Goal: Task Accomplishment & Management: Manage account settings

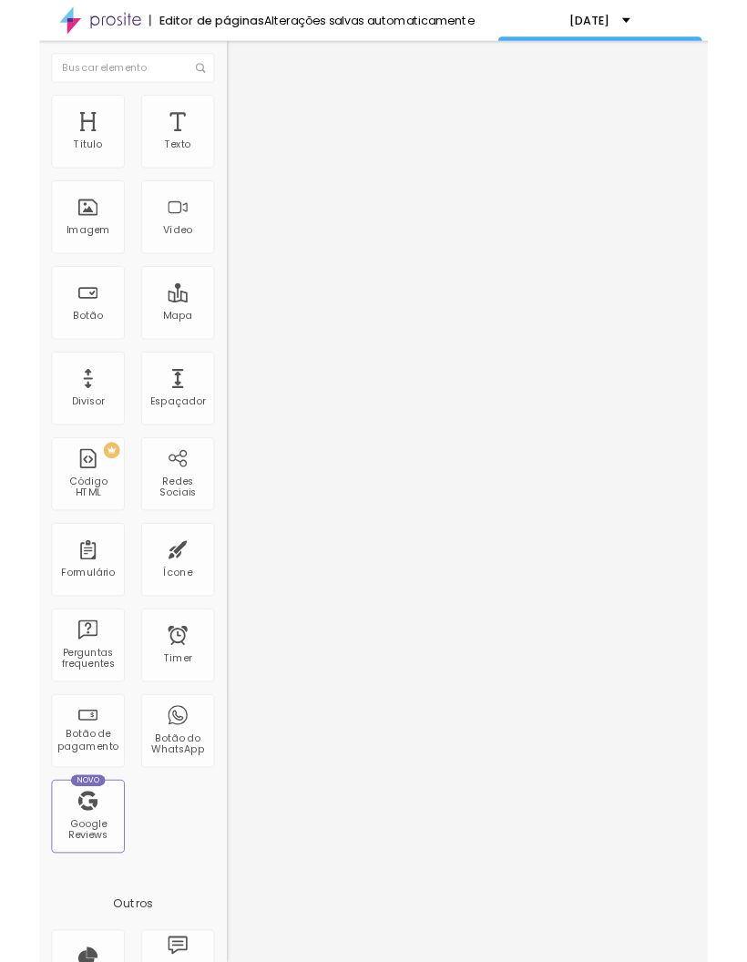
scroll to position [244, 231]
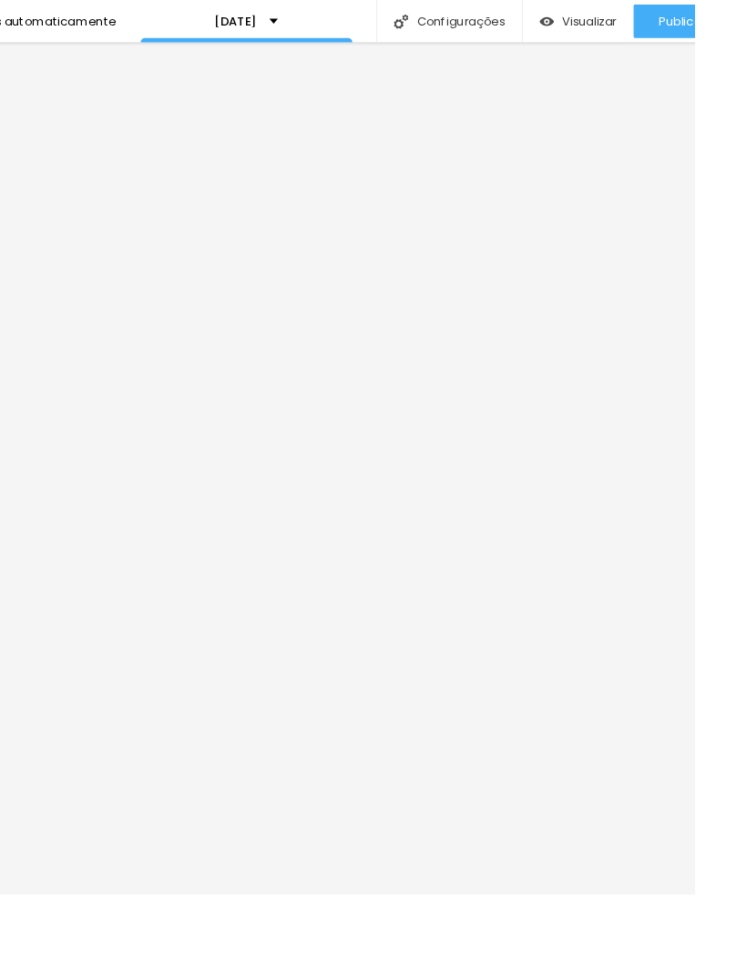
scroll to position [0, 362]
click at [683, 134] on link "Visualizar página" at bounding box center [684, 140] width 164 height 12
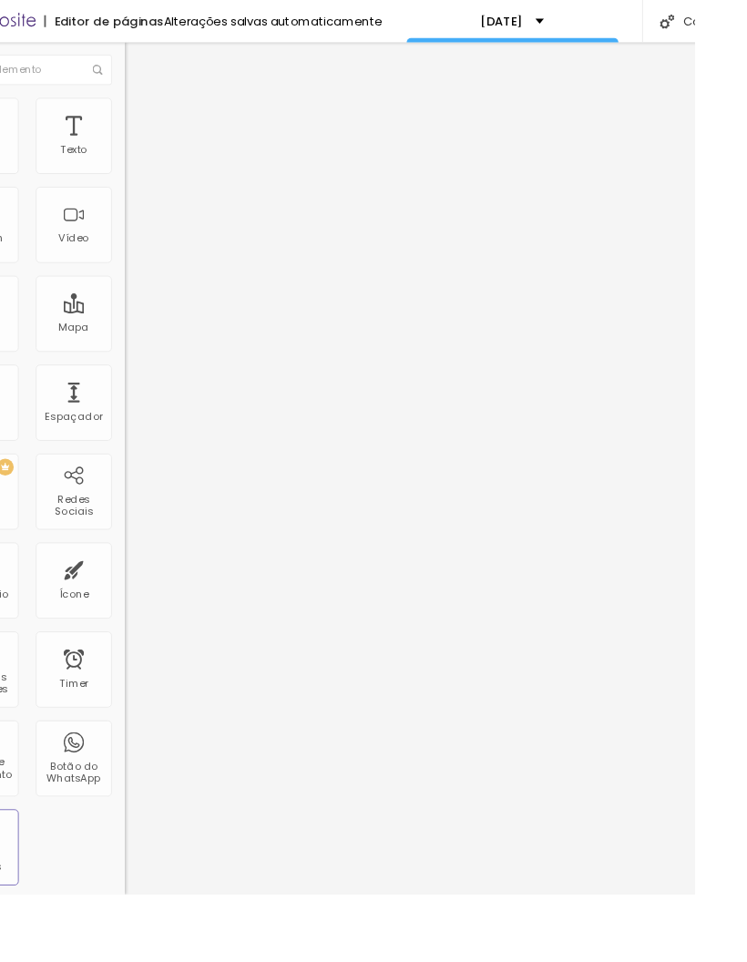
scroll to position [0, 0]
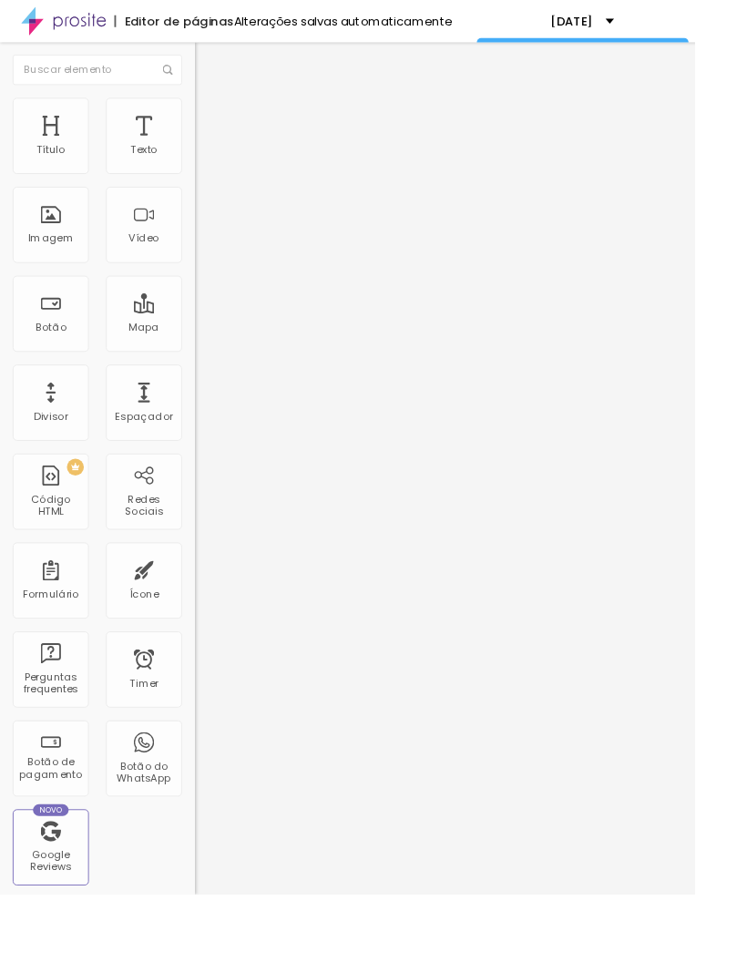
click at [223, 59] on img "button" at bounding box center [230, 66] width 15 height 15
click at [210, 270] on button "button" at bounding box center [223, 260] width 26 height 19
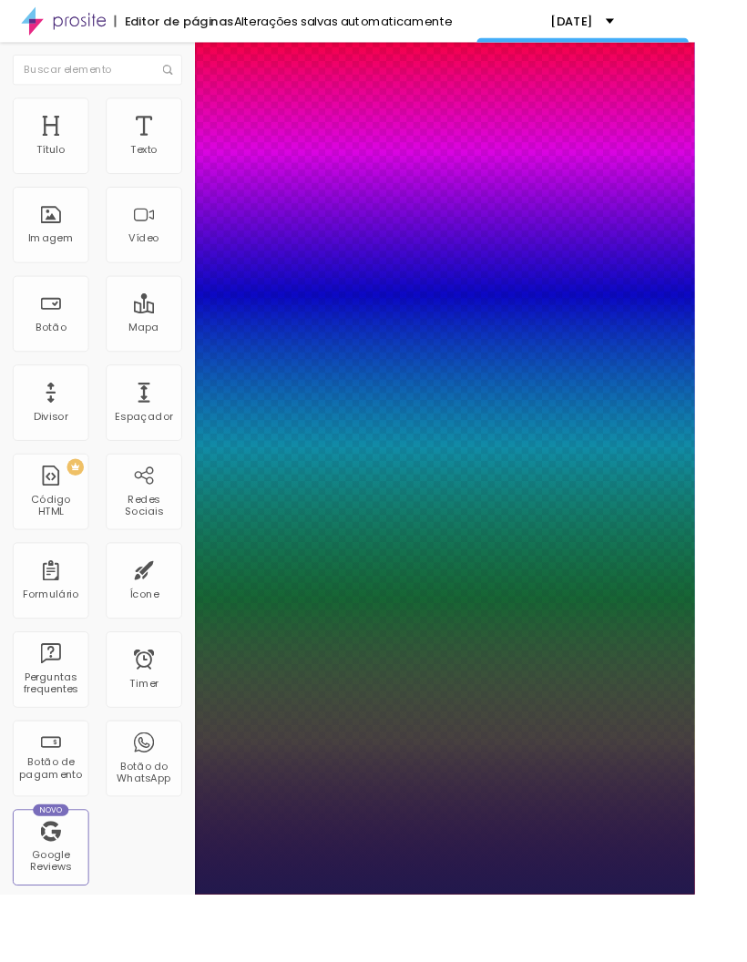
type input "1"
type input "44"
type input "1"
type input "41"
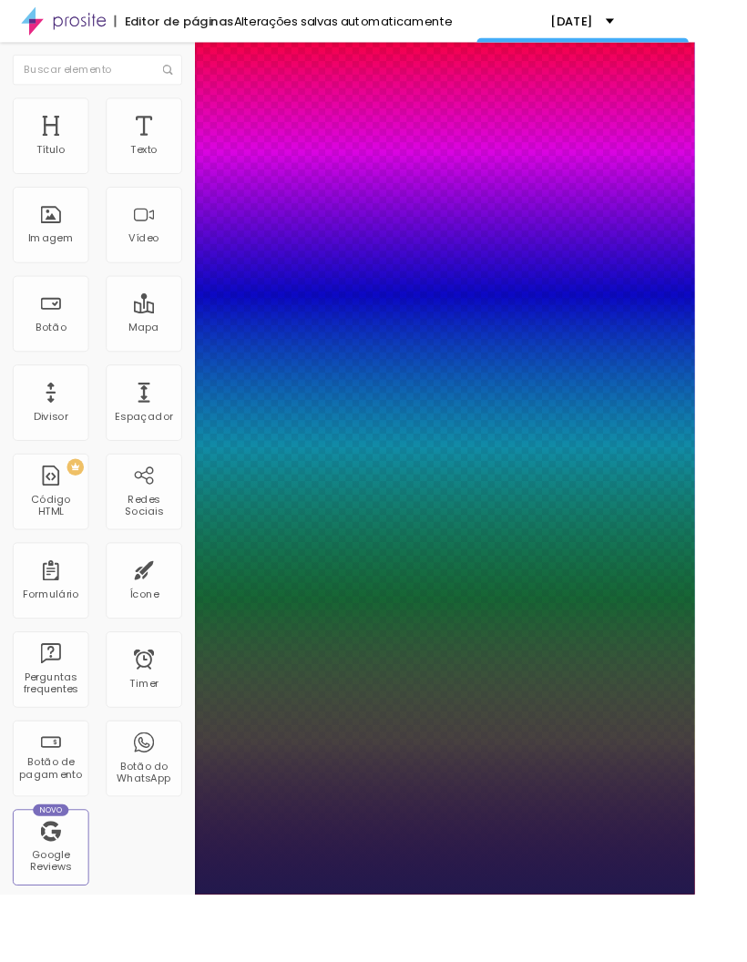
type input "41"
type input "1"
type input "38"
type input "1"
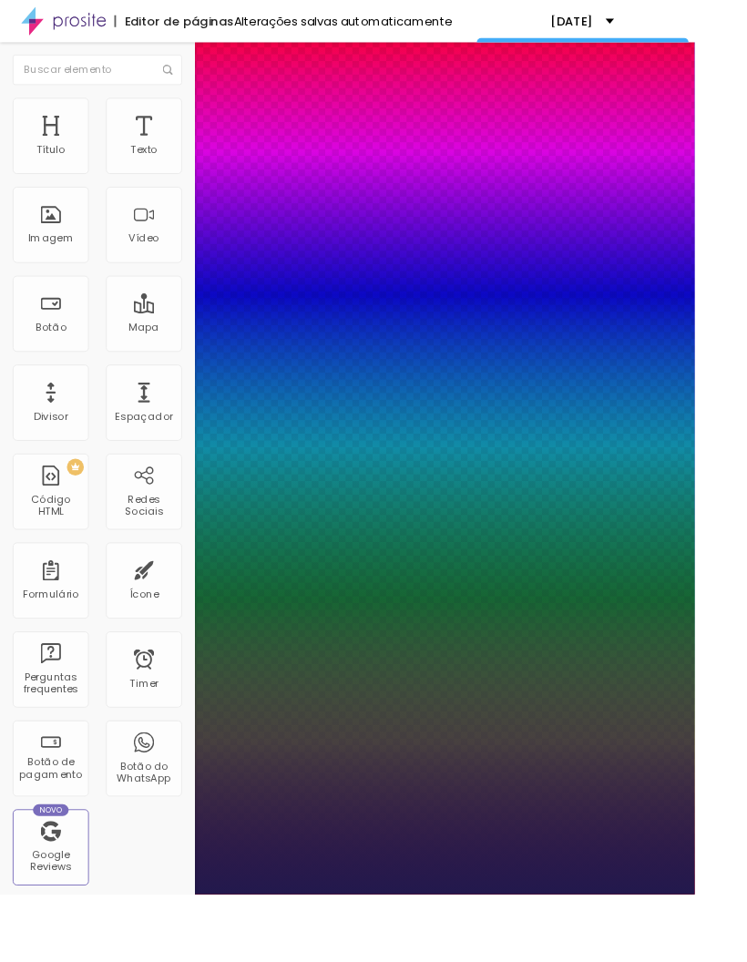
type input "37"
type input "1"
type input "35"
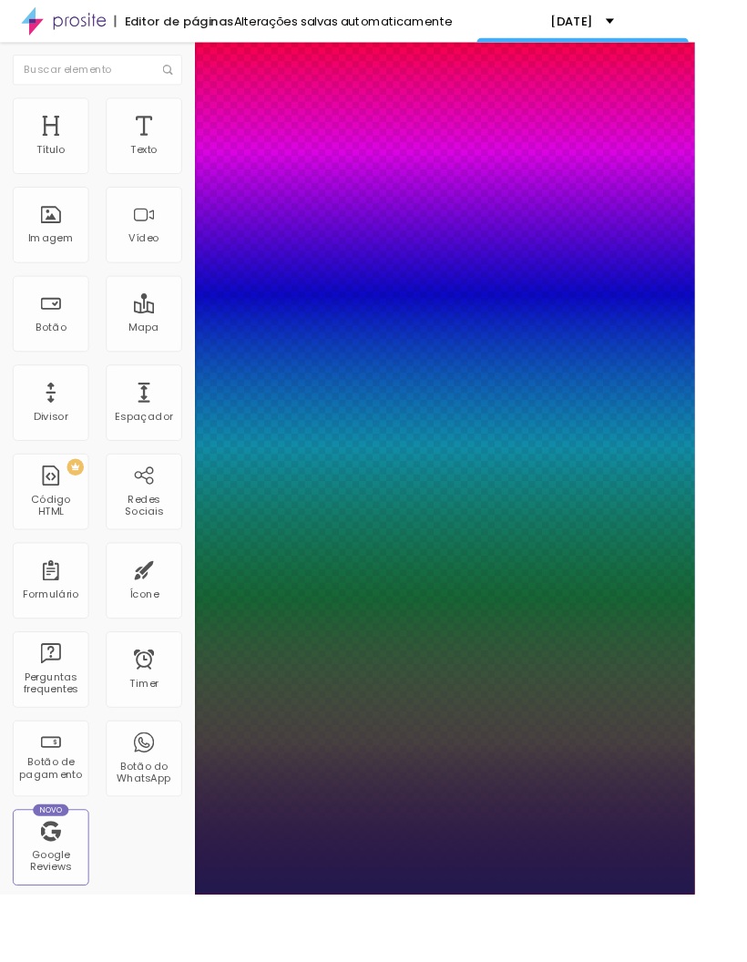
type input "1"
type input "33"
type input "1"
type input "32"
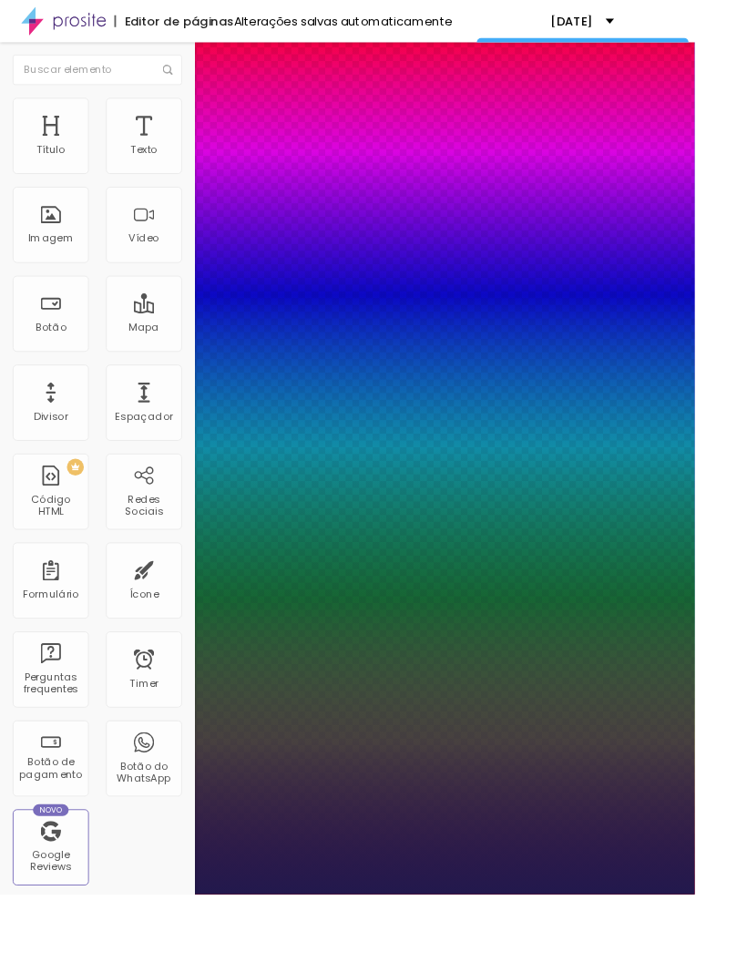
type input "32"
type input "1"
type input "31"
type input "1"
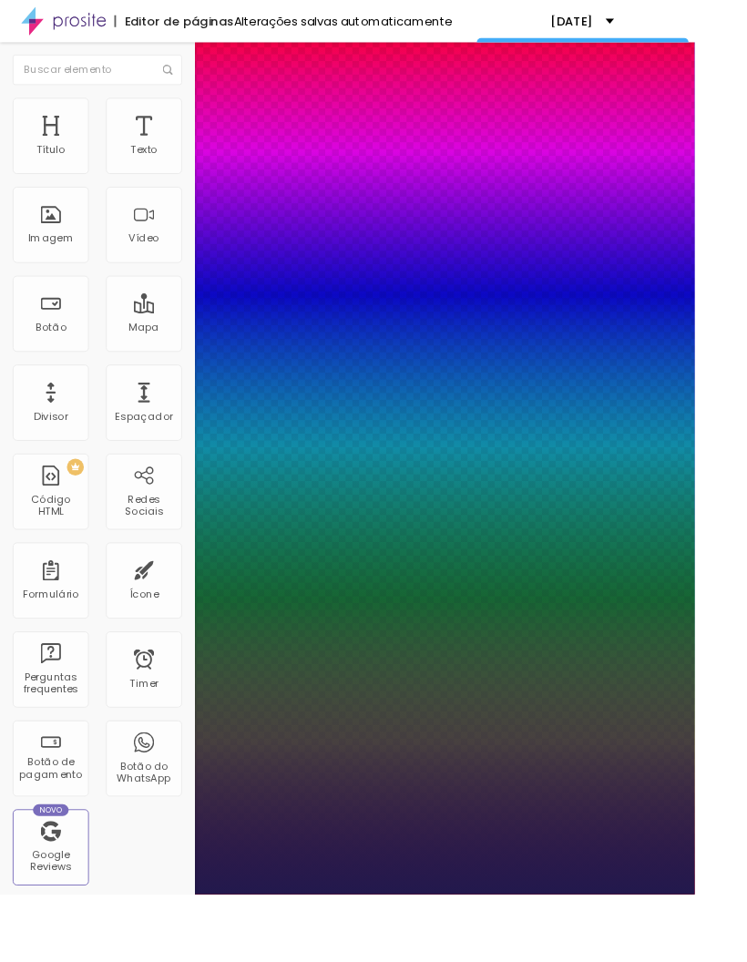
type input "32"
type input "1"
type input "33"
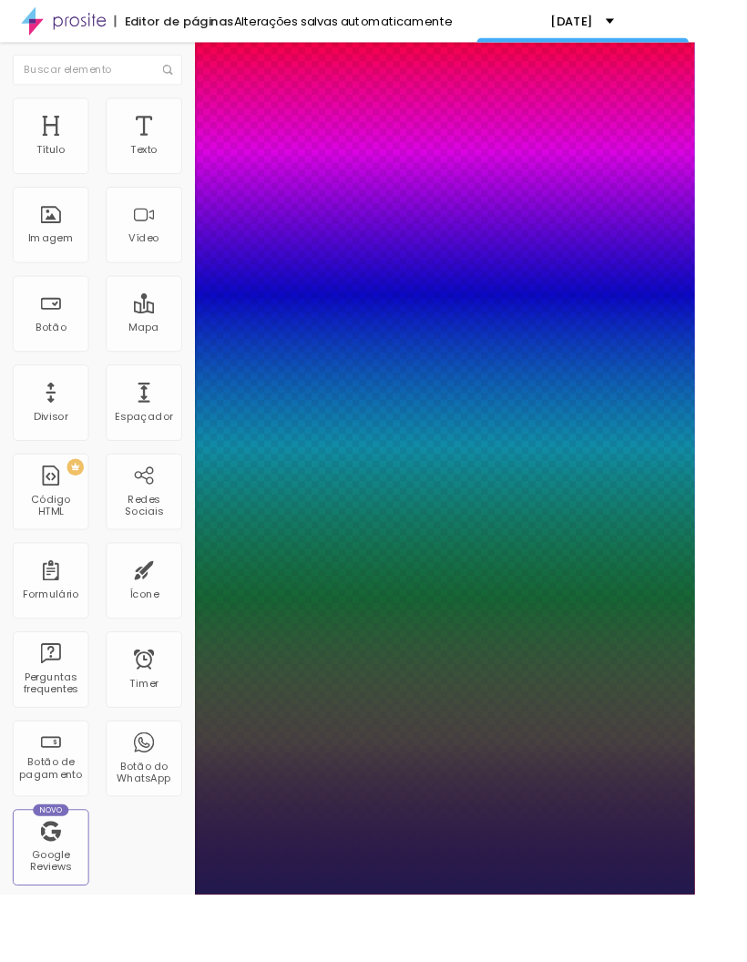
type input "1"
type input "34"
type input "1"
type input "35"
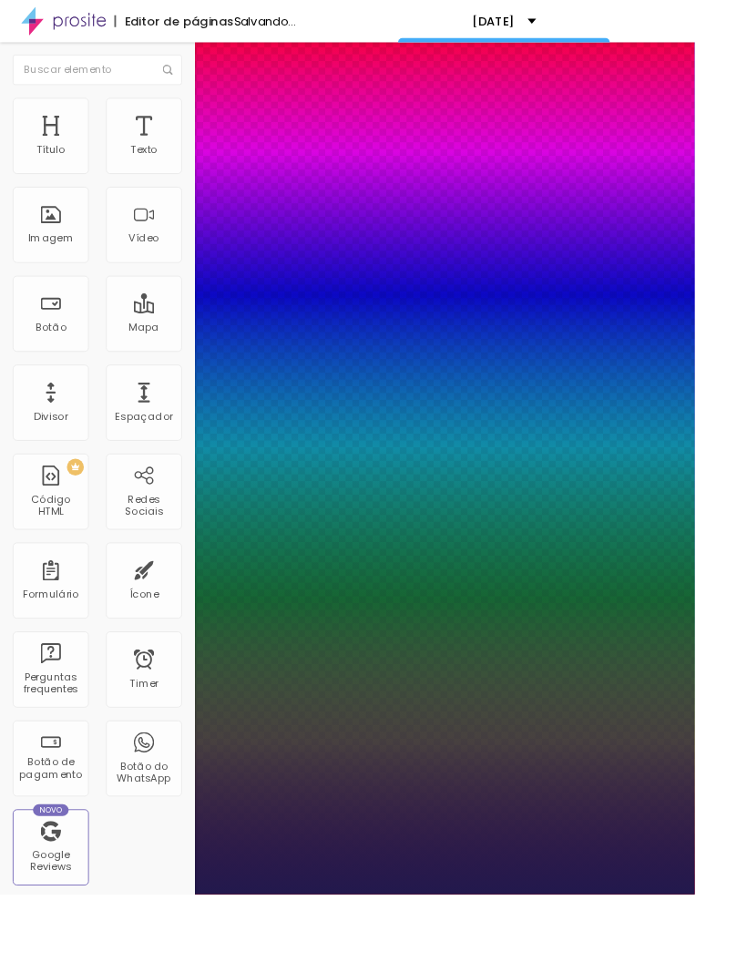
type input "35"
type input "1"
type input "35"
type input "1"
click at [521, 961] on div at bounding box center [373, 962] width 747 height 0
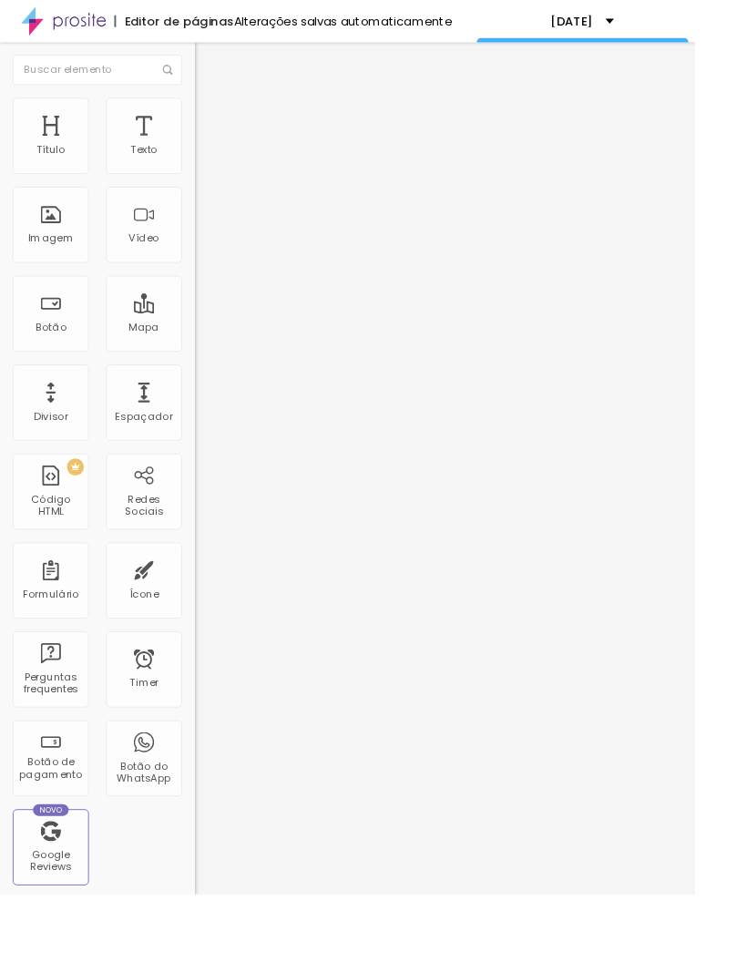
type input "79"
type input "69"
type input "54"
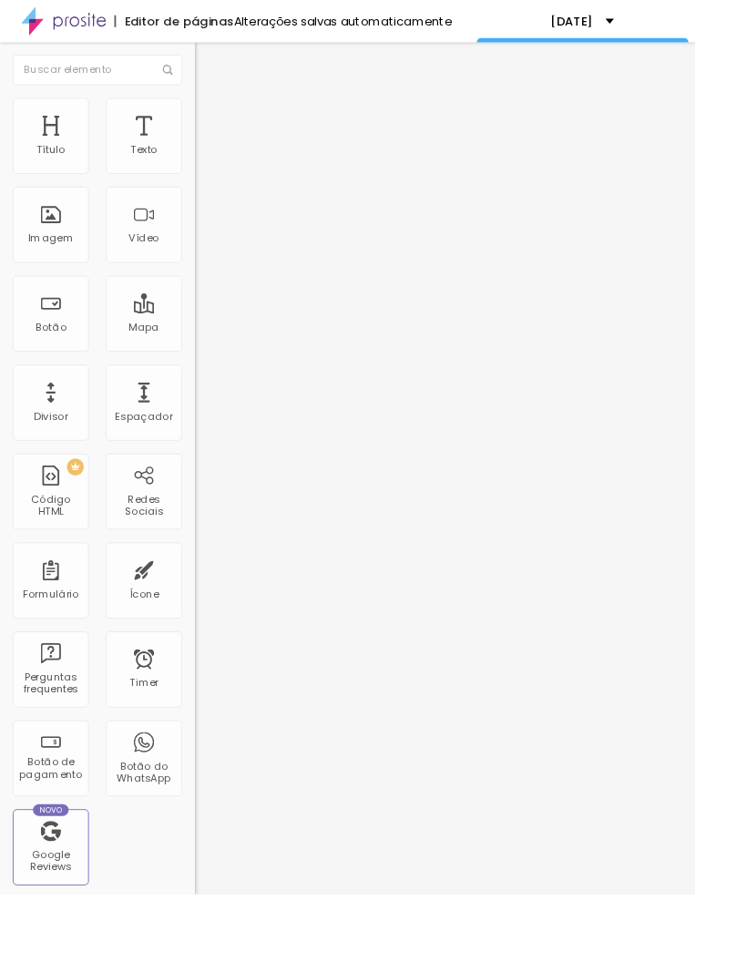
type input "54"
type input "52"
type input "50"
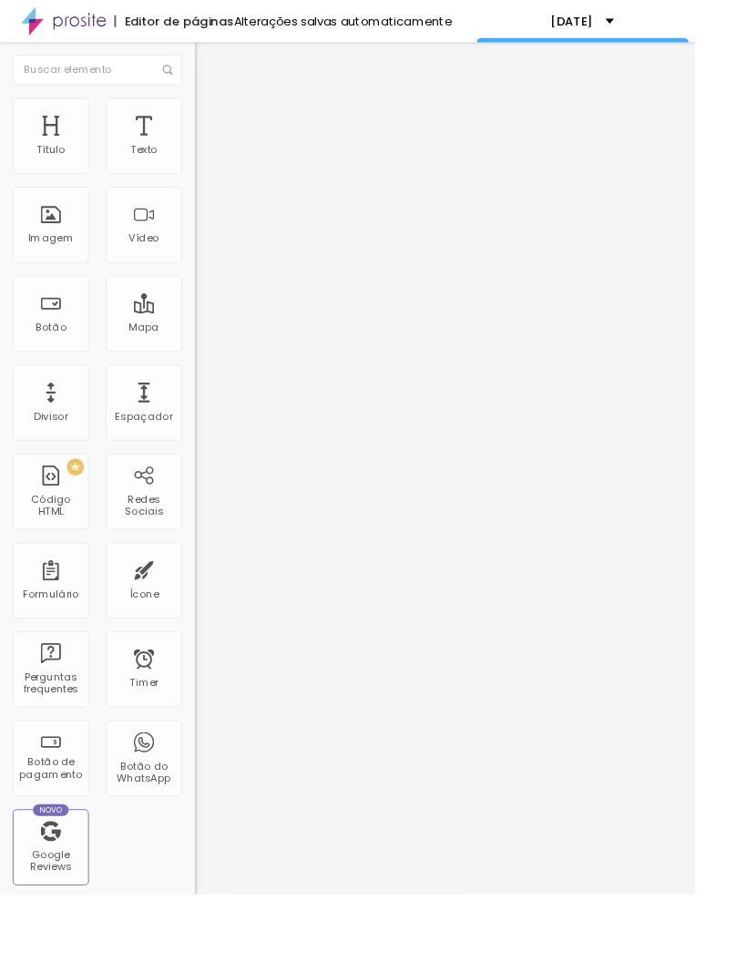
type input "48"
type input "47"
type input "45"
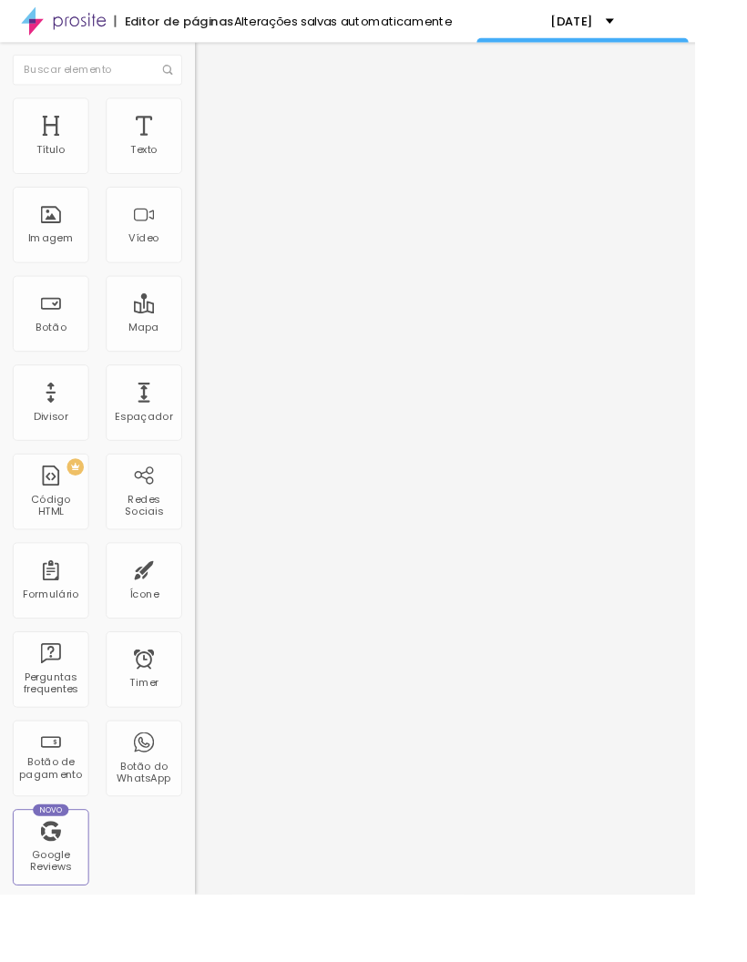
type input "45"
type input "44"
type input "45"
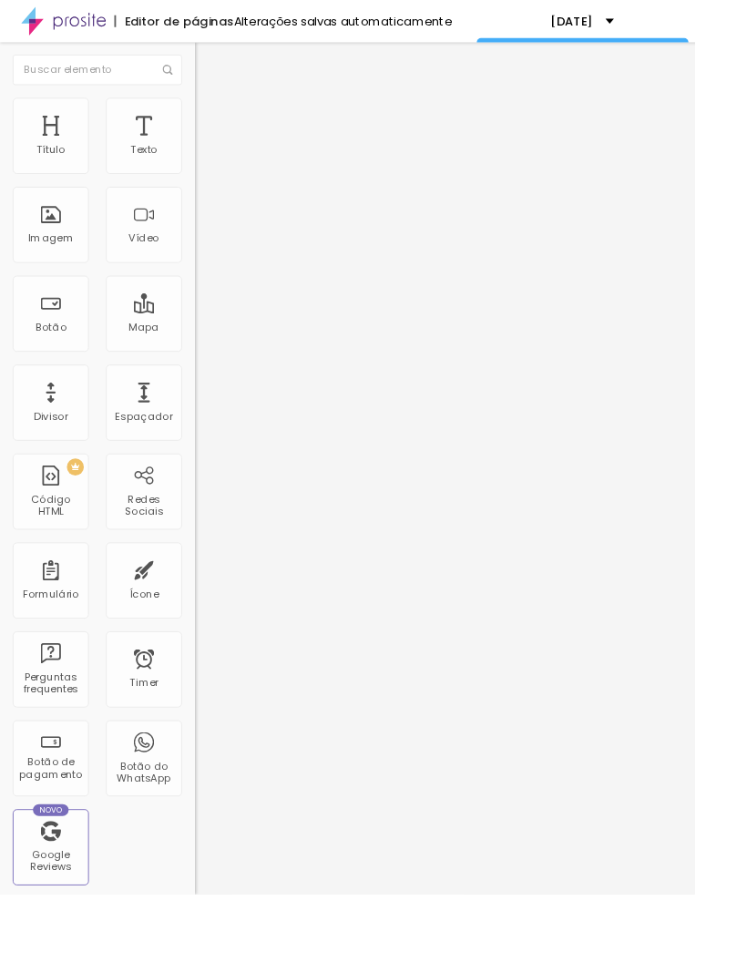
type input "46"
type input "47"
type input "48"
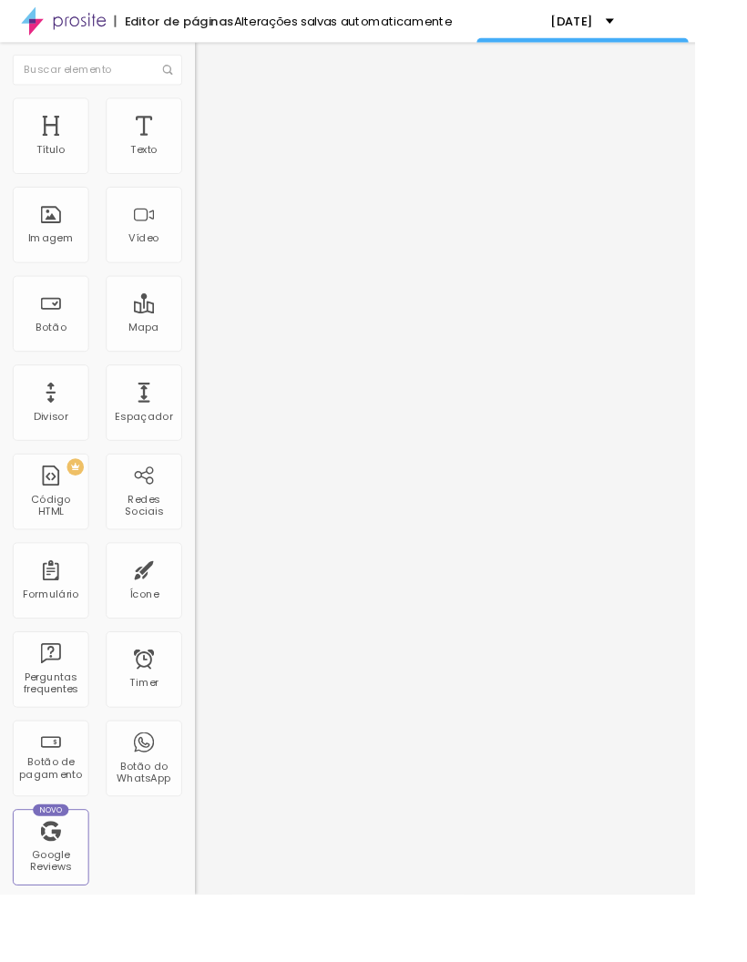
type input "48"
type input "49"
type input "50"
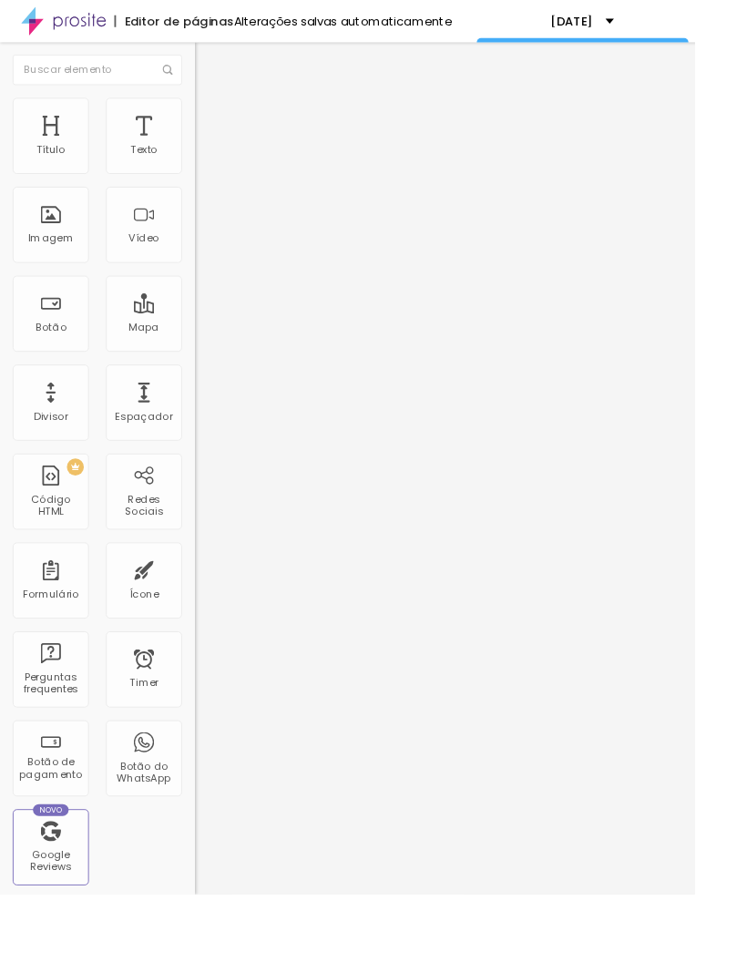
type input "49"
type input "48"
type input "47"
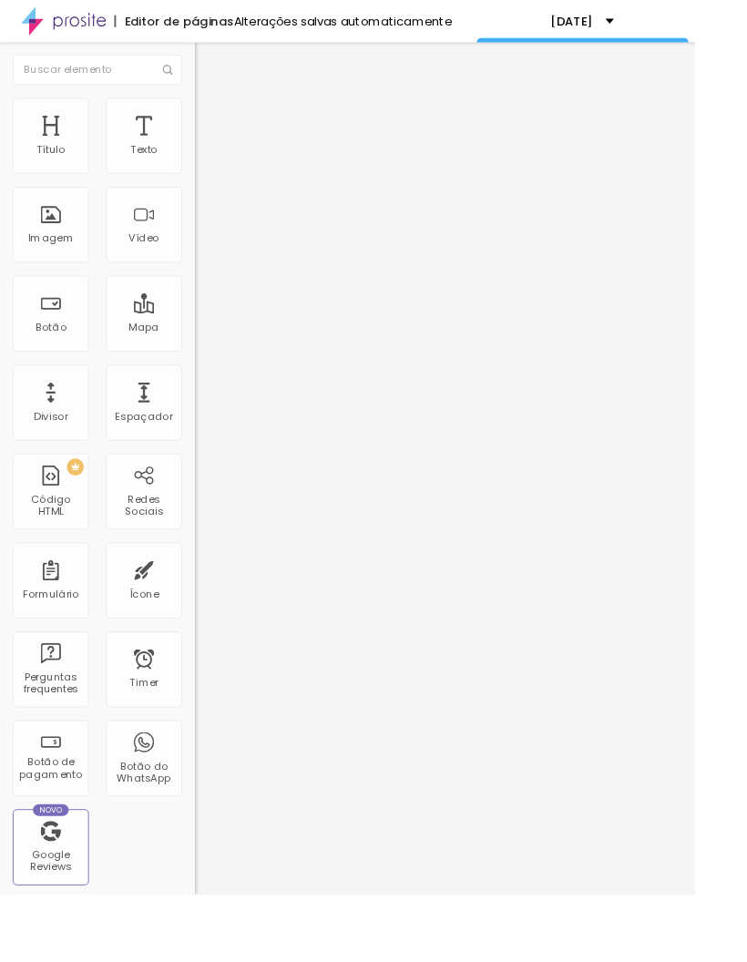
type input "47"
type input "46"
type input "45"
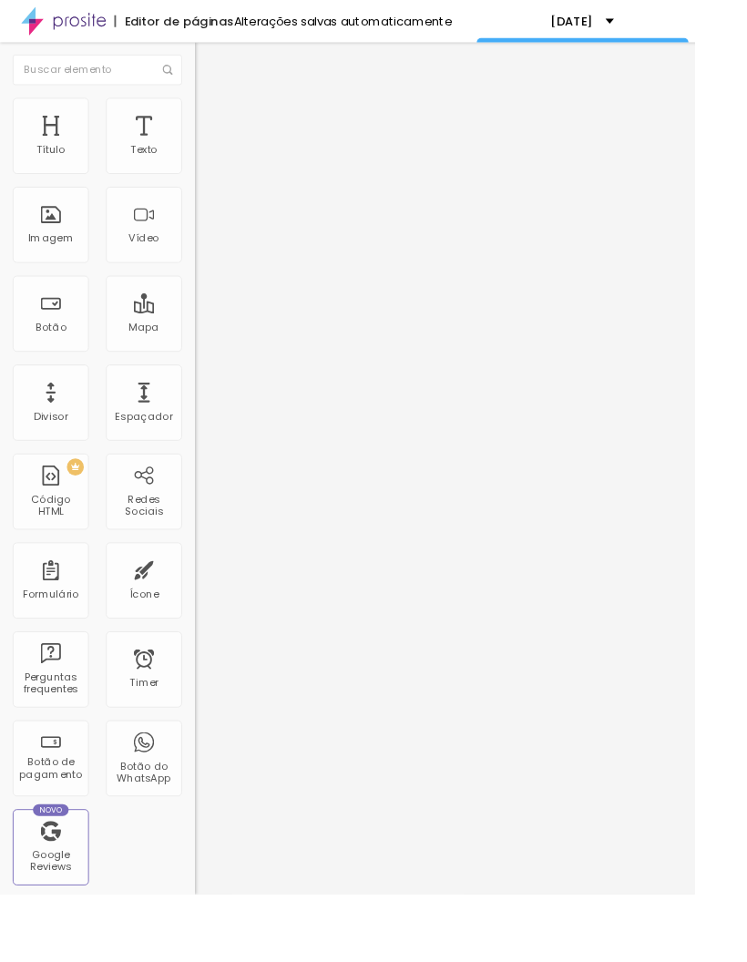
type input "44"
type input "43"
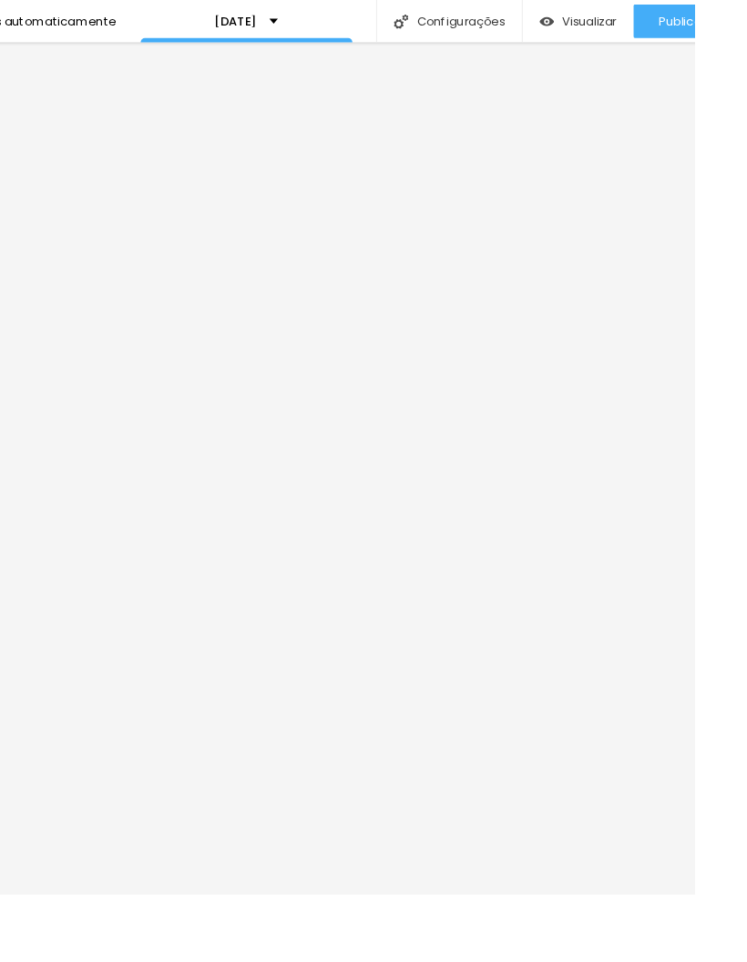
scroll to position [0, 362]
click at [746, 22] on span "Publicar" at bounding box center [734, 22] width 50 height 15
click at [737, 28] on span "Publicar" at bounding box center [734, 22] width 50 height 15
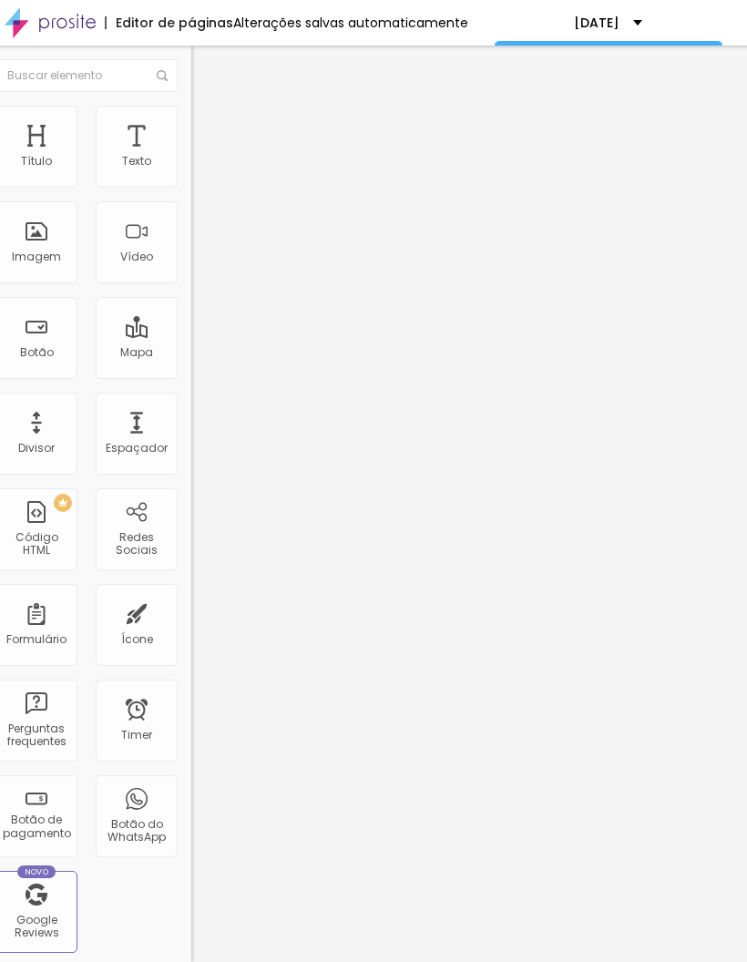
scroll to position [26, 0]
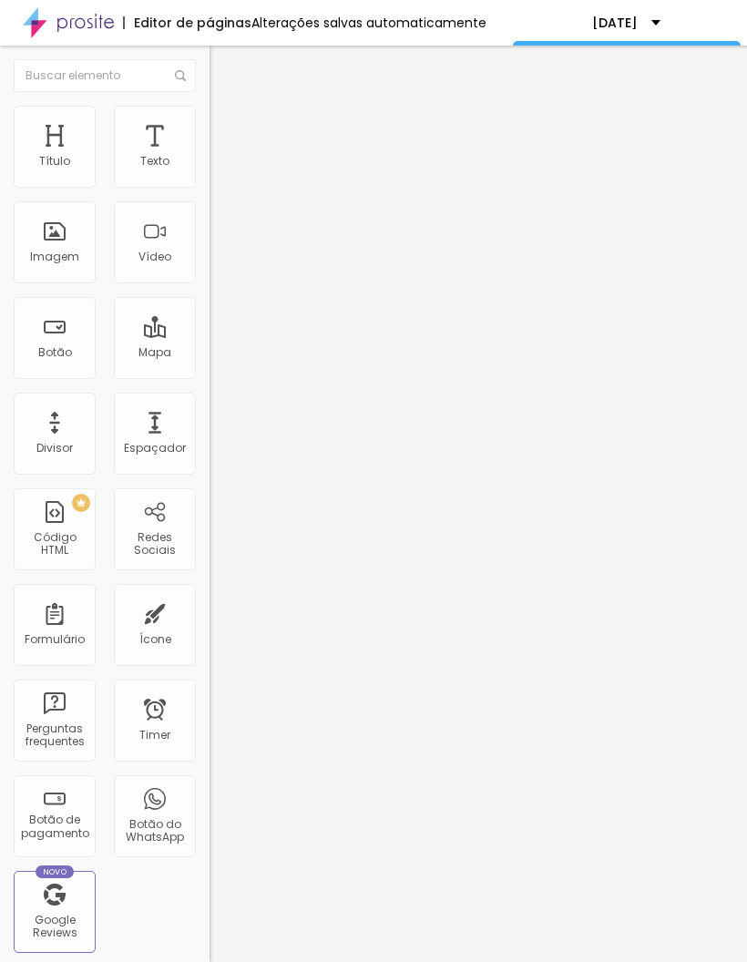
type input "42"
type input "35"
type input "32"
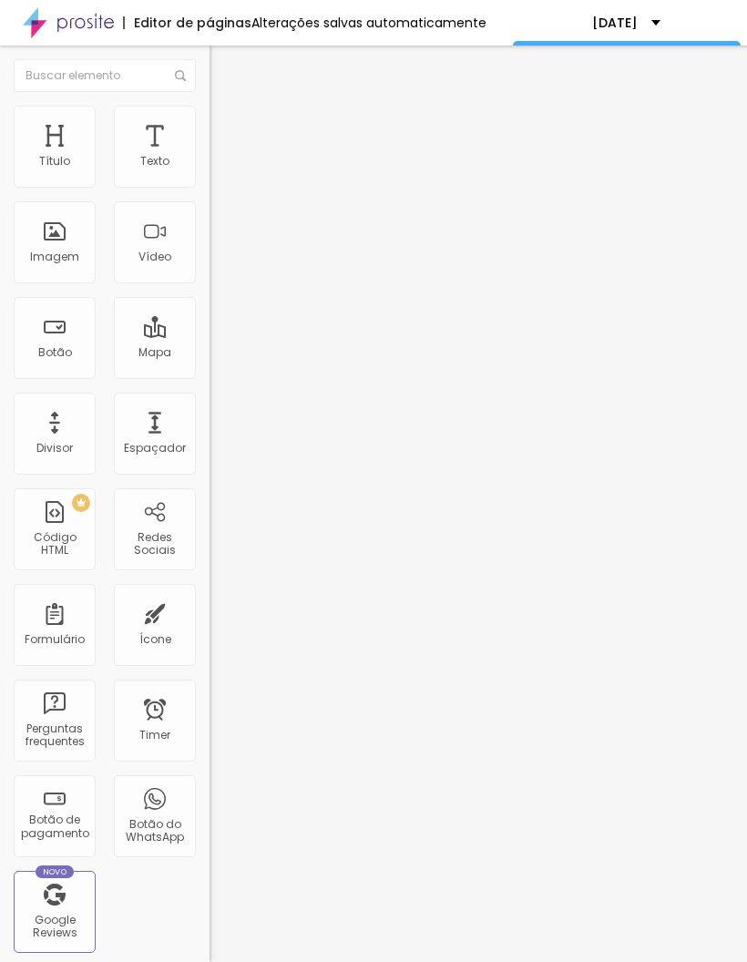
type input "32"
type input "25"
type input "26"
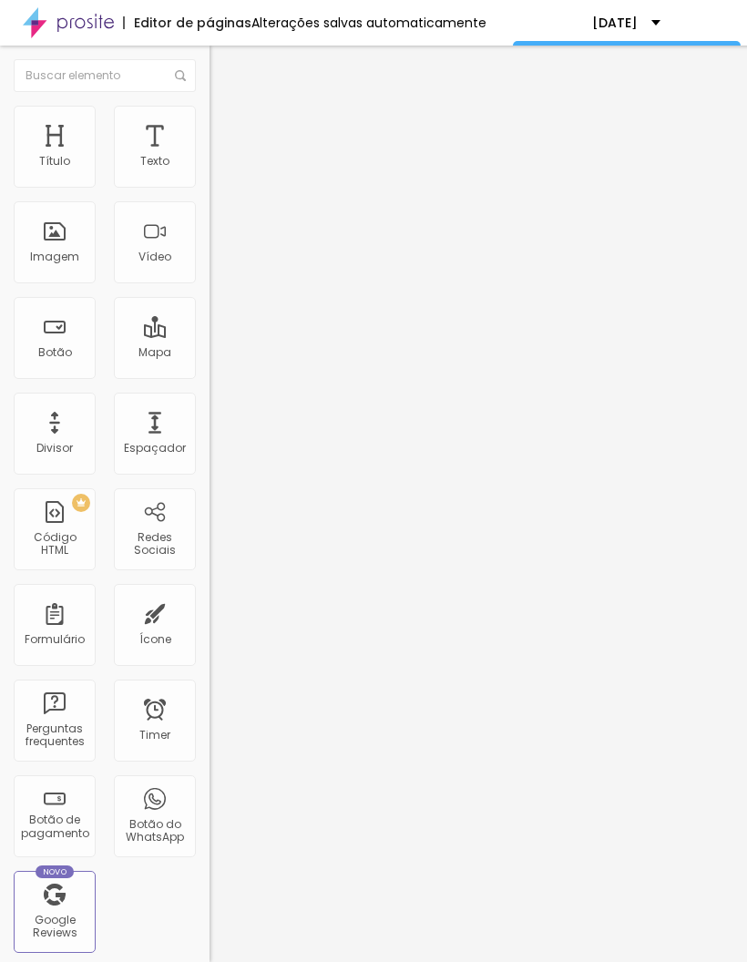
type input "27"
type input "28"
type input "30"
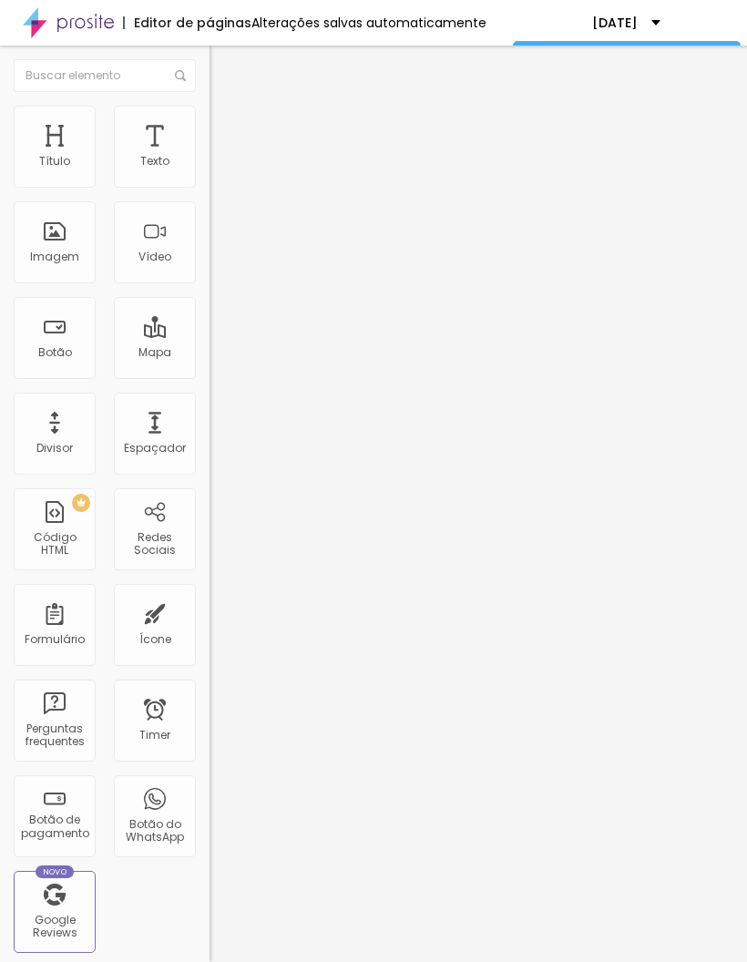
type input "30"
type input "31"
type input "32"
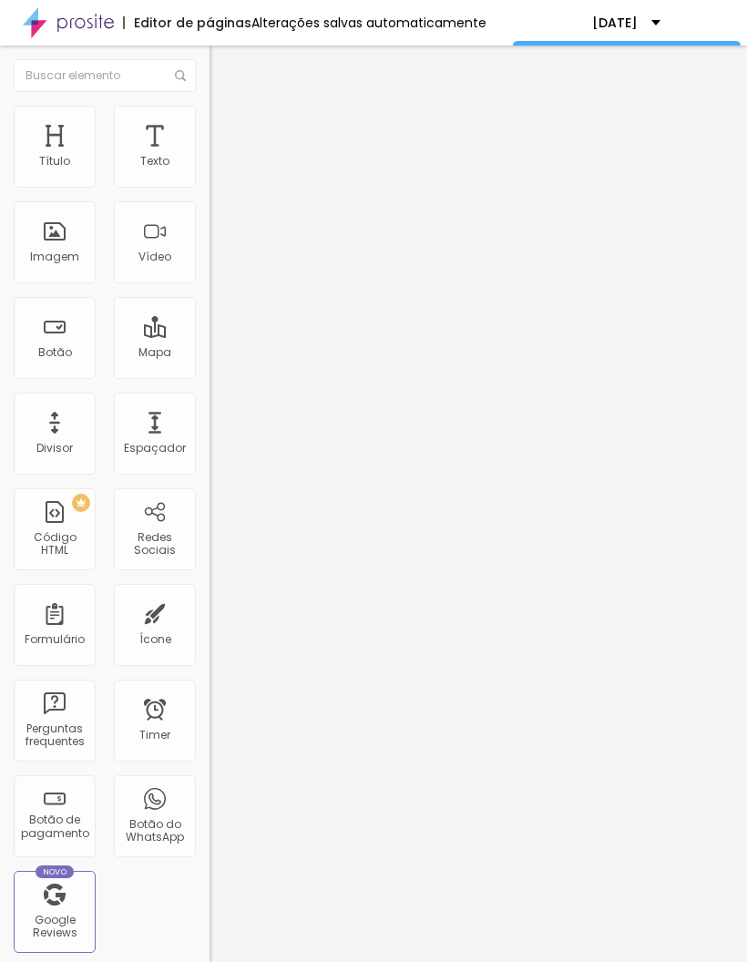
type input "33"
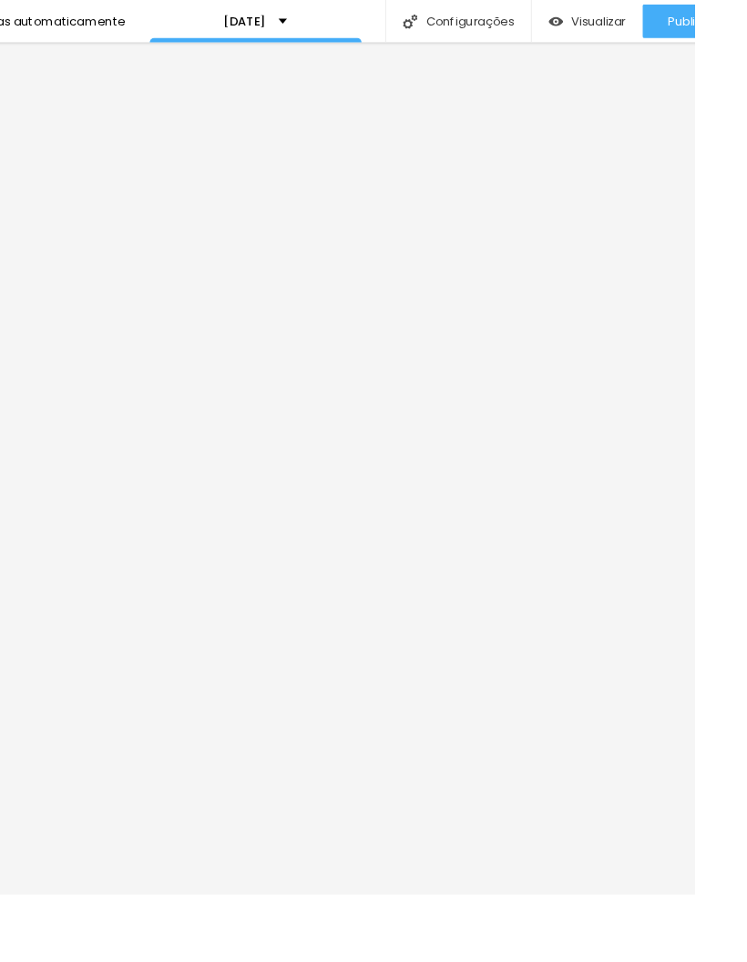
scroll to position [0, 352]
click at [746, 26] on span "Publicar" at bounding box center [744, 22] width 50 height 15
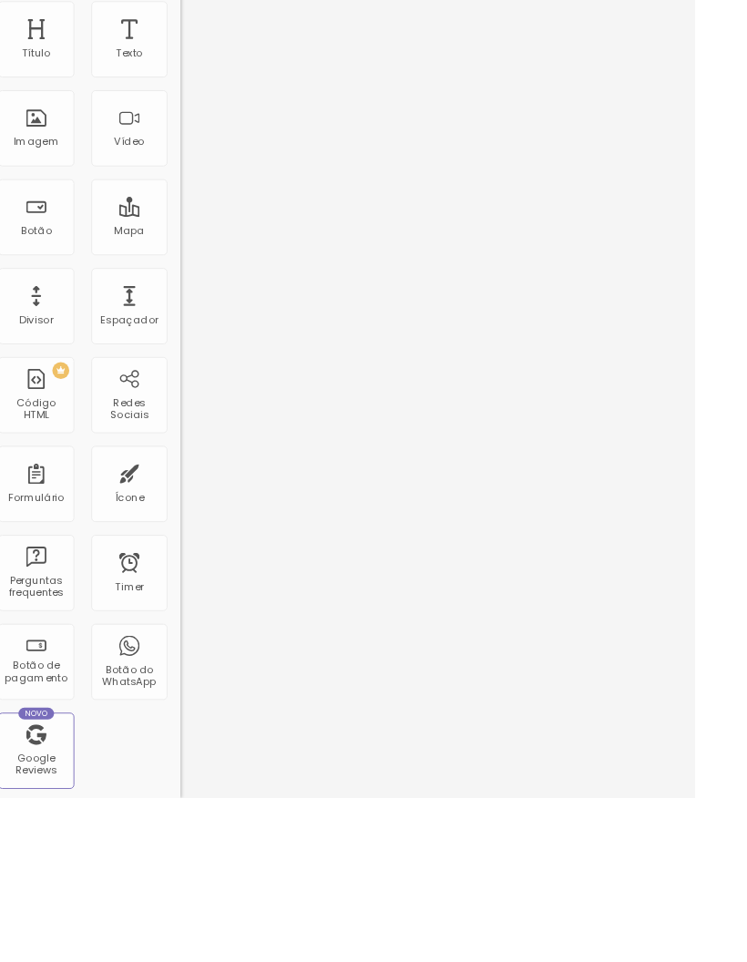
scroll to position [0, 0]
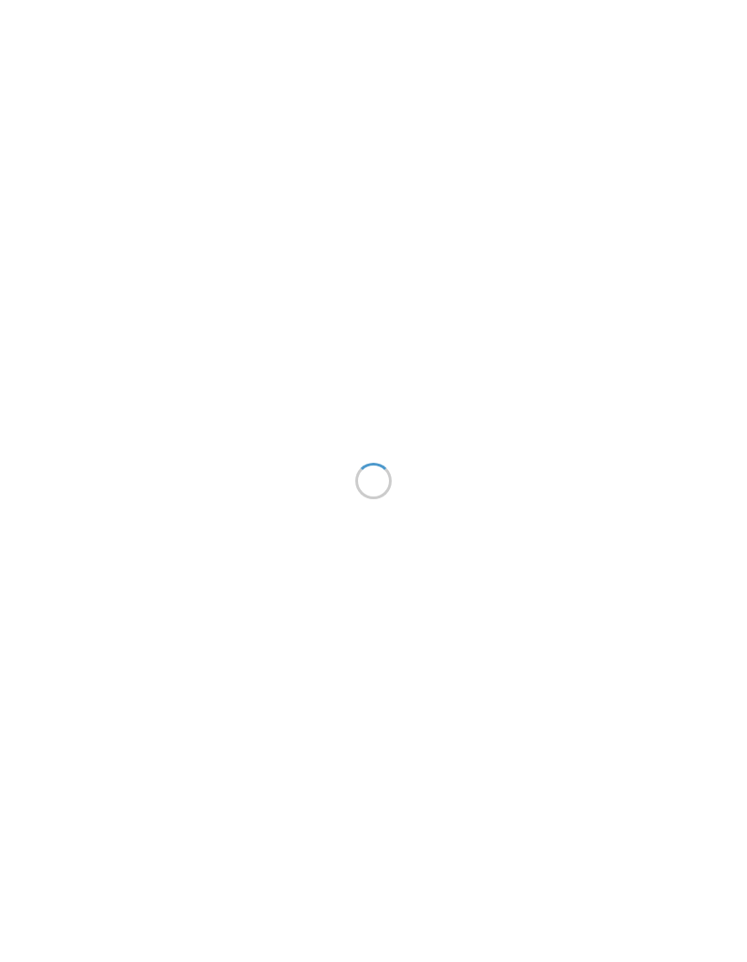
scroll to position [0, 307]
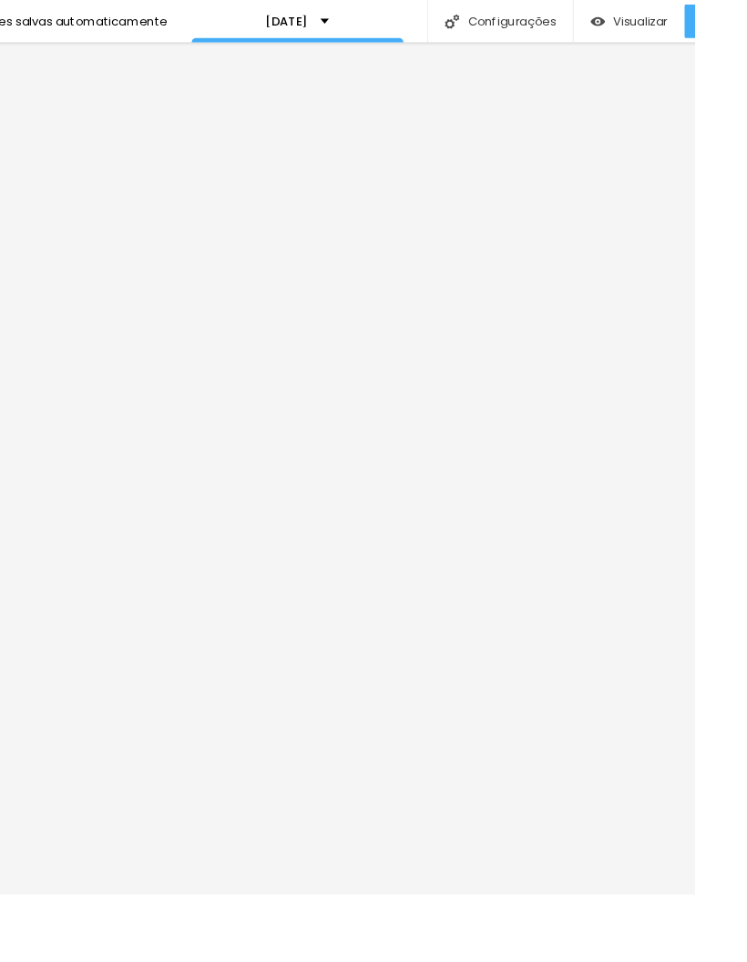
click at [696, 29] on span "Visualizar" at bounding box center [689, 22] width 58 height 15
